Goal: Navigation & Orientation: Find specific page/section

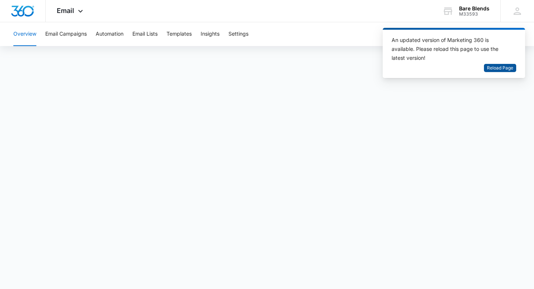
click at [502, 66] on span "Reload Page" at bounding box center [500, 68] width 26 height 7
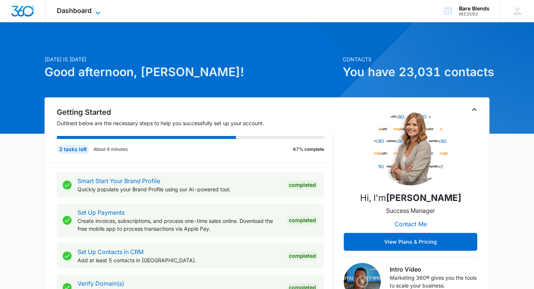
click at [82, 10] on span "Dashboard" at bounding box center [74, 11] width 35 height 8
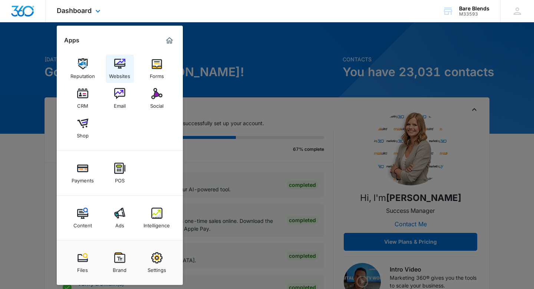
click at [125, 68] on img at bounding box center [119, 63] width 11 height 11
